Goal: Transaction & Acquisition: Purchase product/service

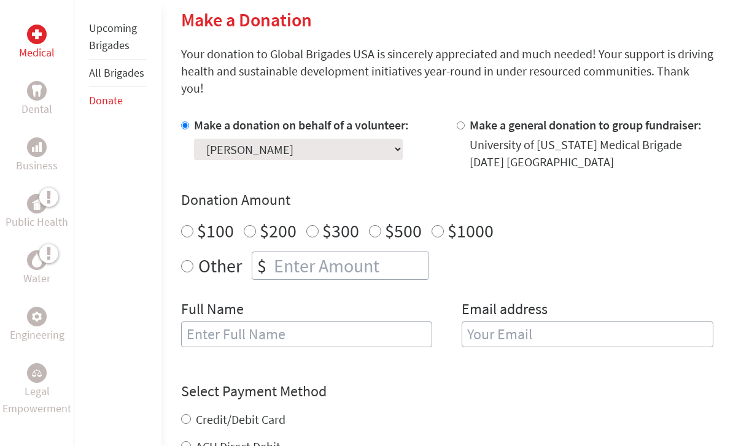
scroll to position [297, 0]
click at [378, 254] on input "number" at bounding box center [349, 265] width 157 height 27
radio input "true"
type input "750"
click at [511, 255] on div "Other $ 750" at bounding box center [447, 266] width 532 height 28
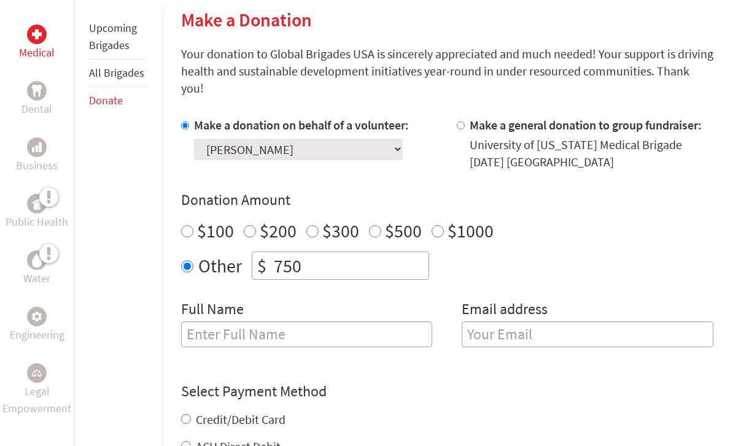
click at [397, 328] on input "text" at bounding box center [307, 335] width 252 height 26
type input "[PERSON_NAME]"
click at [517, 322] on input "email" at bounding box center [587, 335] width 252 height 26
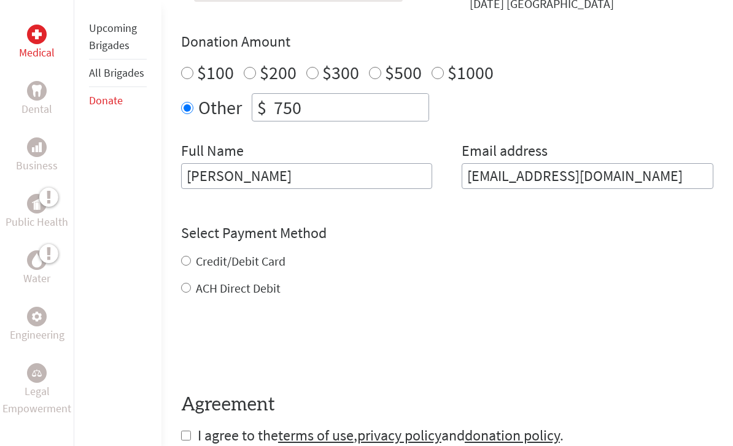
type input "[EMAIL_ADDRESS][DOMAIN_NAME]"
click at [189, 272] on form "Make a donation on behalf of a volunteer: Select a volunteer... Ali Blackburn A…" at bounding box center [447, 202] width 532 height 487
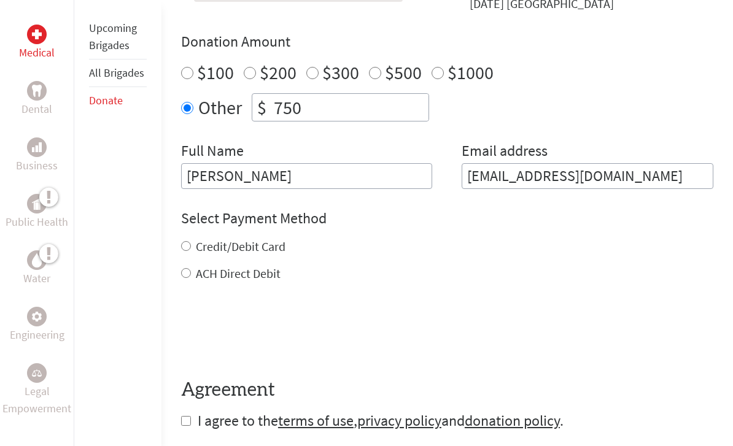
click at [188, 268] on input "ACH Direct Debit" at bounding box center [186, 273] width 10 height 10
radio input "true"
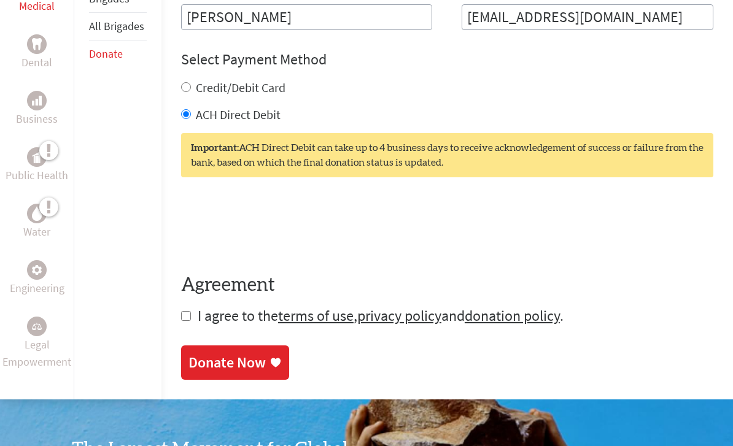
scroll to position [615, 0]
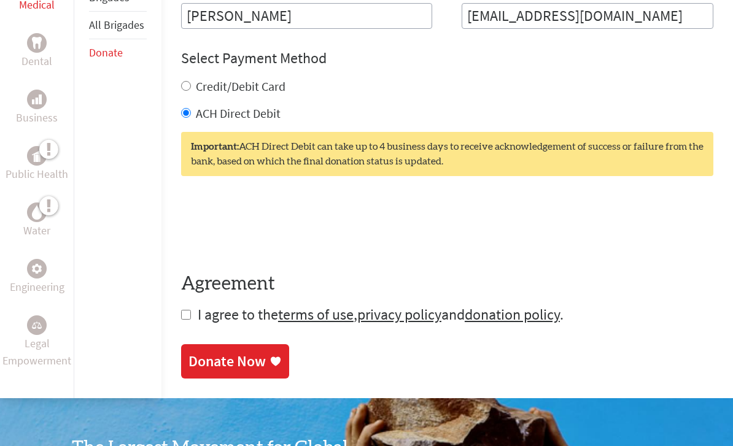
click at [189, 294] on form "Make a donation on behalf of a volunteer: Select a volunteer... Ali Blackburn A…" at bounding box center [447, 61] width 532 height 526
click at [188, 310] on input "checkbox" at bounding box center [186, 315] width 10 height 10
checkbox input "true"
click at [241, 352] on div "Donate Now" at bounding box center [226, 362] width 77 height 20
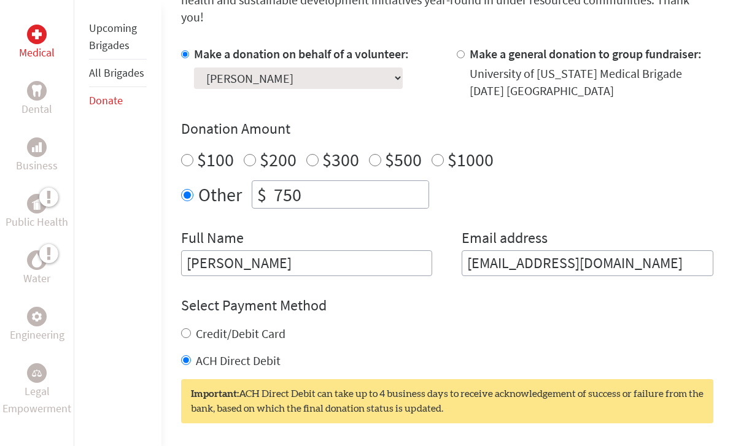
scroll to position [368, 0]
click at [209, 250] on input "[PERSON_NAME]" at bounding box center [307, 263] width 252 height 26
click at [269, 257] on input "[PERSON_NAME]" at bounding box center [307, 263] width 252 height 26
click at [264, 254] on input "[PERSON_NAME]" at bounding box center [307, 263] width 252 height 26
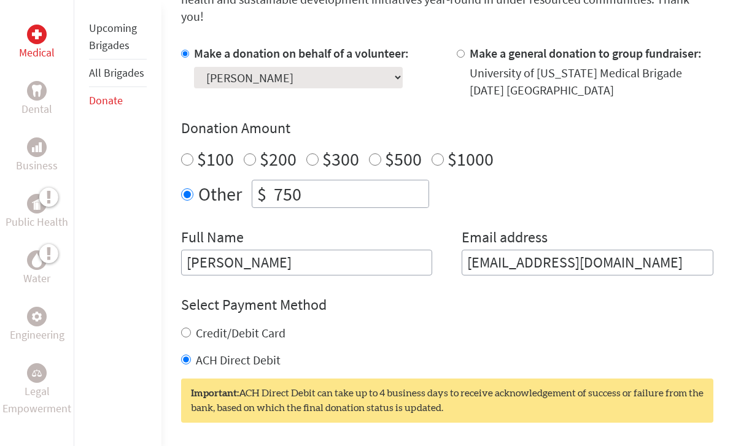
type input "[PERSON_NAME]"
click at [571, 295] on h4 "Select Payment Method" at bounding box center [447, 305] width 532 height 20
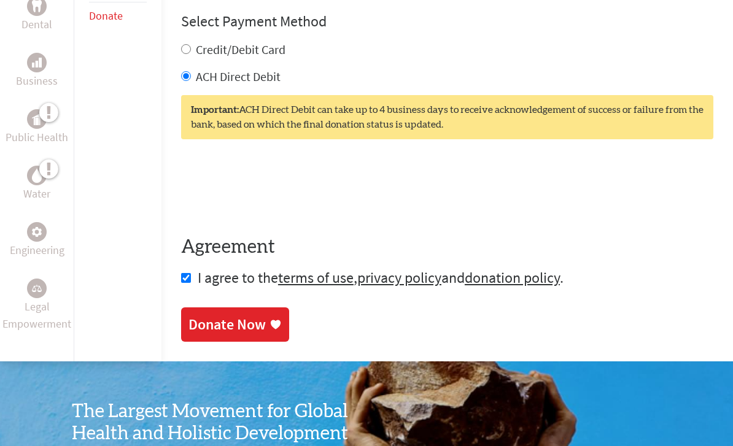
scroll to position [681, 0]
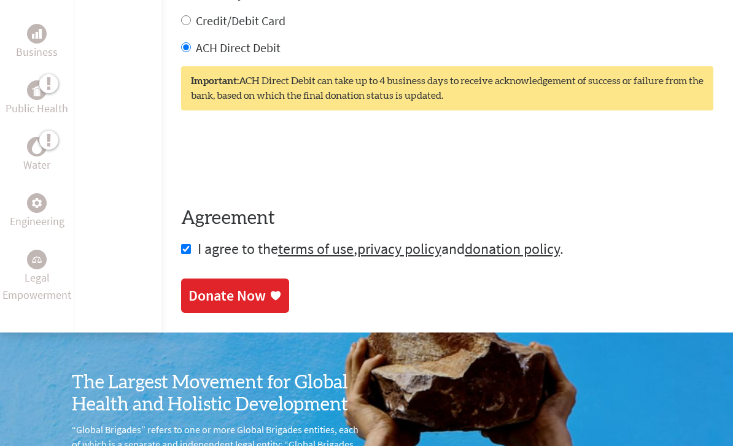
click at [266, 286] on div "Donate Now" at bounding box center [234, 296] width 93 height 20
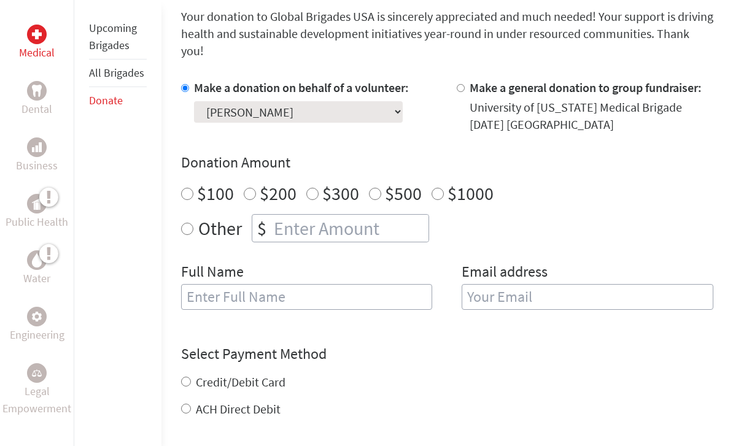
scroll to position [336, 0]
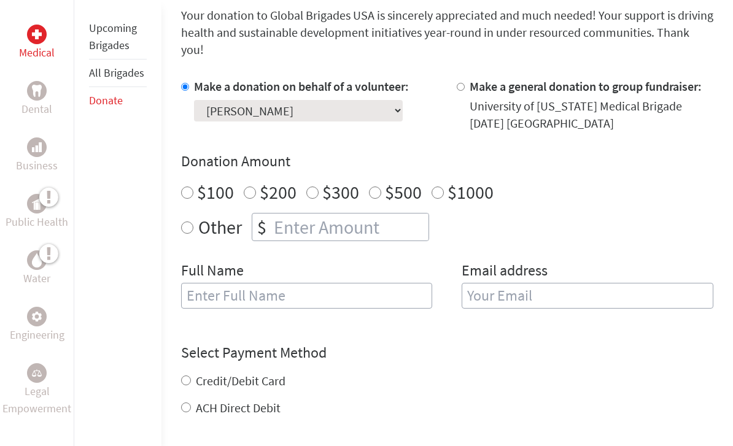
click at [395, 214] on input "number" at bounding box center [349, 227] width 157 height 27
radio input "true"
type input "750"
click at [390, 283] on input "text" at bounding box center [307, 296] width 252 height 26
type input "[PERSON_NAME]"
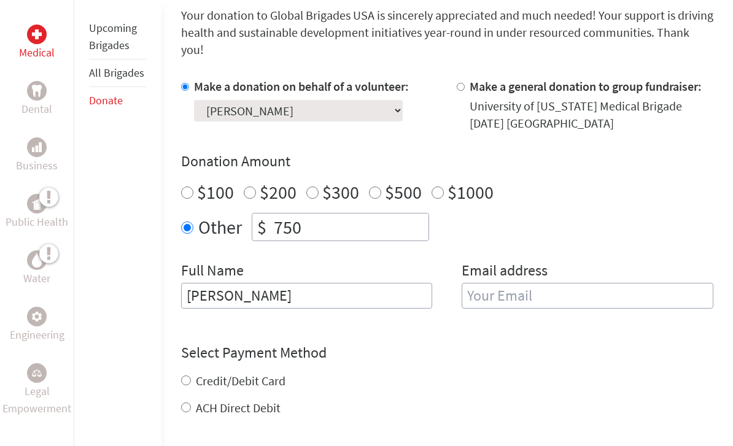
click at [539, 283] on input "email" at bounding box center [587, 296] width 252 height 26
type input "[EMAIL_ADDRESS][DOMAIN_NAME]"
click at [538, 343] on div "Select Payment Method NOTE: American Express is not accepted. Please proceed no…" at bounding box center [447, 380] width 532 height 74
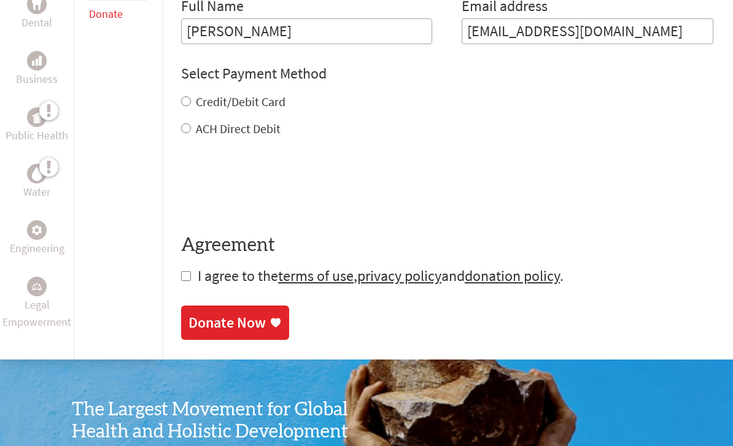
click at [185, 97] on input "Credit/Debit Card" at bounding box center [186, 102] width 10 height 10
radio input "true"
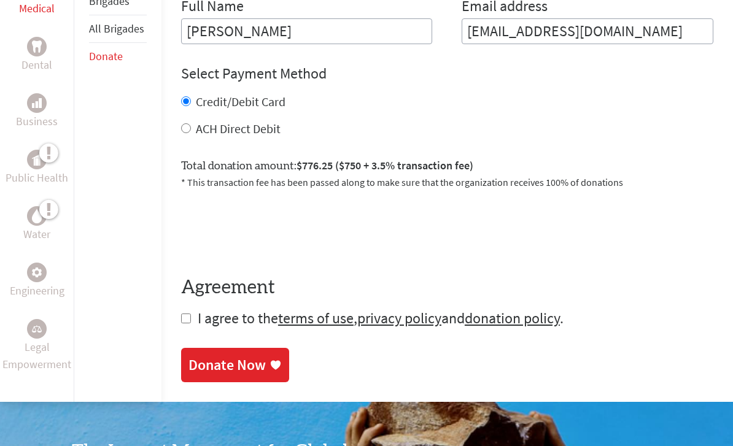
click at [259, 121] on label "ACH Direct Debit" at bounding box center [238, 128] width 85 height 15
click at [191, 123] on input "ACH Direct Debit" at bounding box center [186, 128] width 10 height 10
radio input "true"
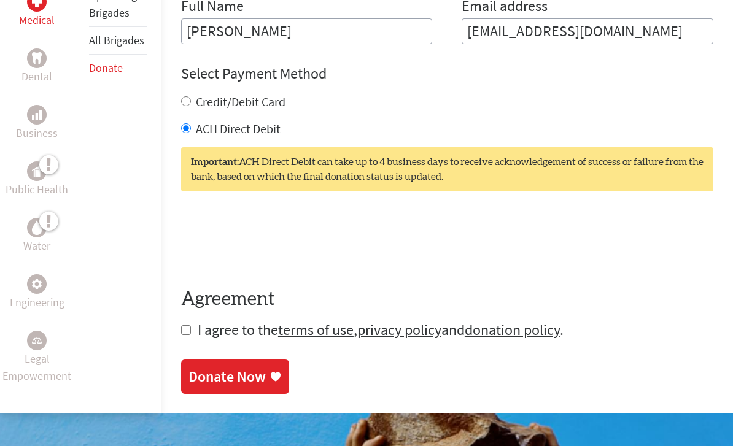
click at [214, 324] on span "I agree to the terms of use , privacy policy and donation policy ." at bounding box center [381, 329] width 366 height 19
click at [189, 325] on input "checkbox" at bounding box center [186, 330] width 10 height 10
checkbox input "true"
click at [233, 367] on div "Donate Now" at bounding box center [226, 377] width 77 height 20
